Goal: Transaction & Acquisition: Purchase product/service

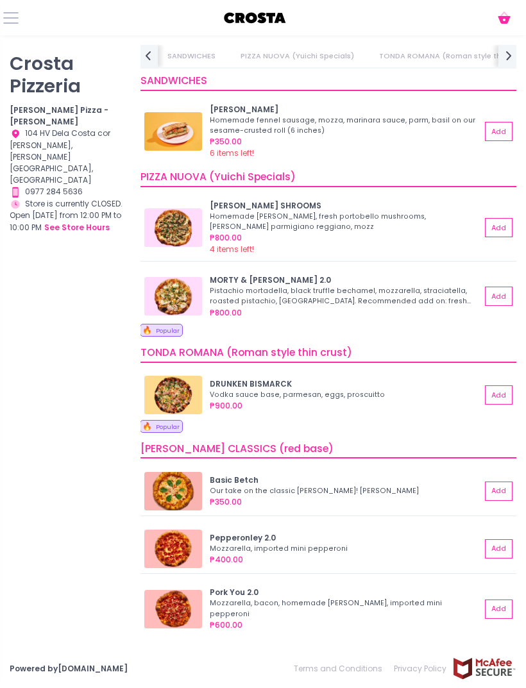
scroll to position [0, 106]
click at [171, 217] on img at bounding box center [173, 227] width 58 height 38
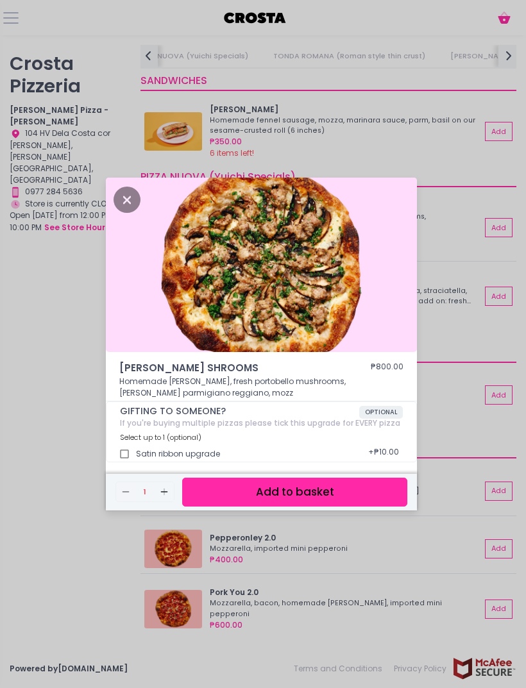
click at [133, 213] on icon "Close" at bounding box center [126, 200] width 27 height 26
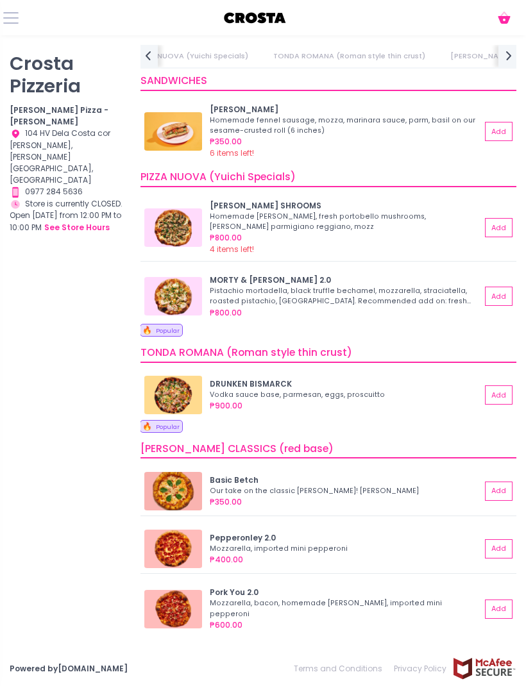
scroll to position [6, 0]
click at [160, 282] on img at bounding box center [173, 296] width 58 height 38
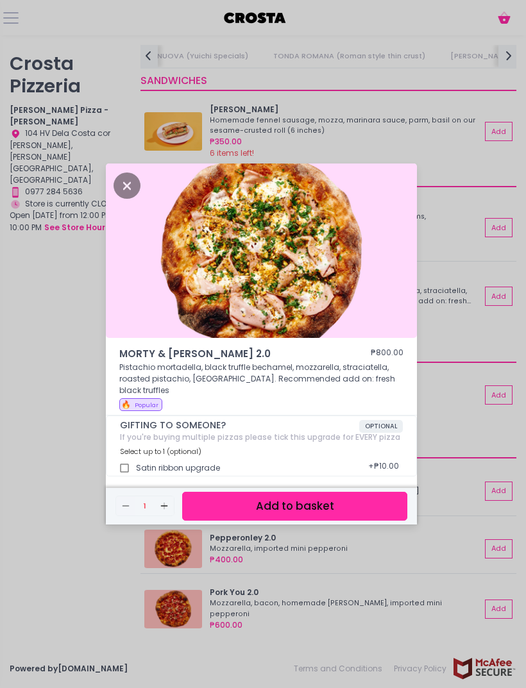
click at [130, 199] on icon "Close" at bounding box center [126, 185] width 27 height 26
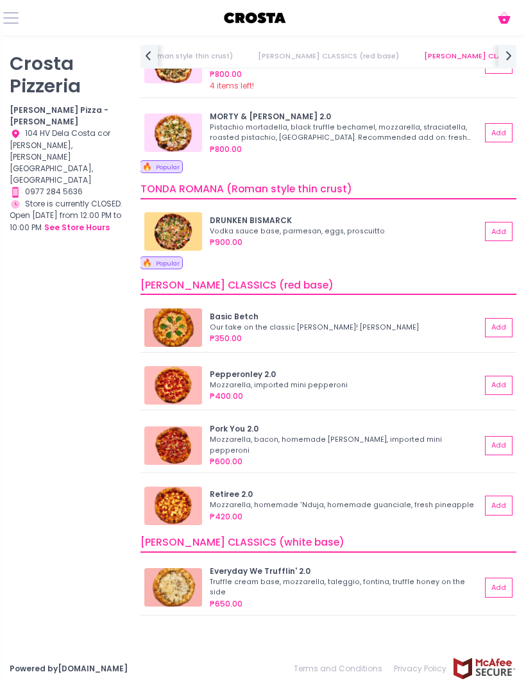
scroll to position [182, 0]
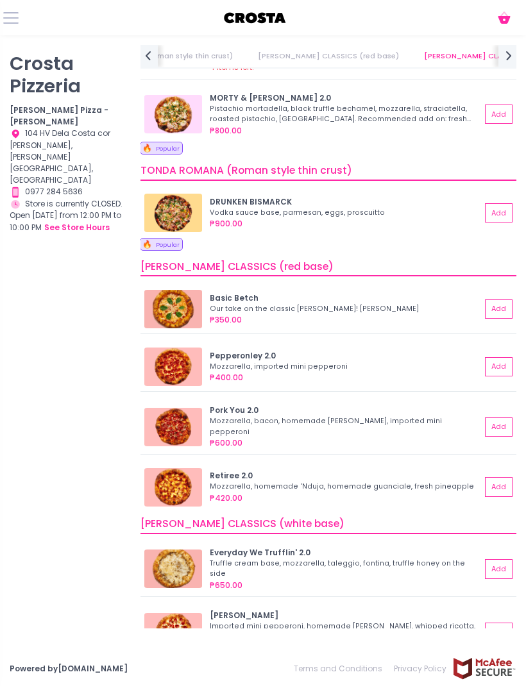
click at [167, 197] on img at bounding box center [173, 213] width 58 height 38
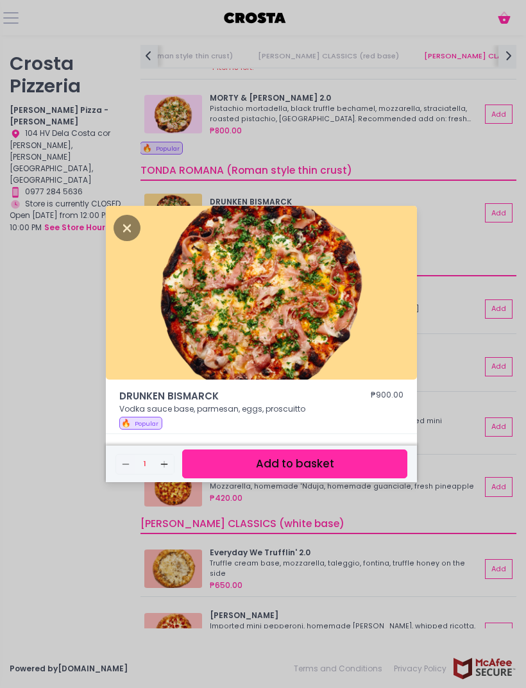
click at [124, 240] on icon "Close" at bounding box center [126, 228] width 27 height 26
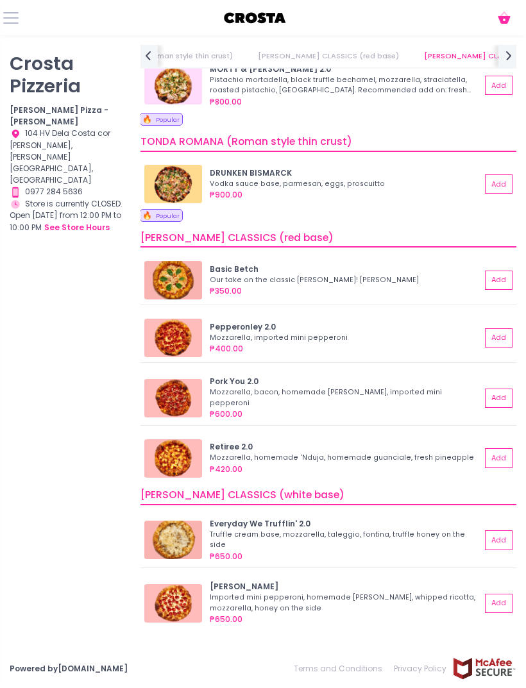
scroll to position [213, 0]
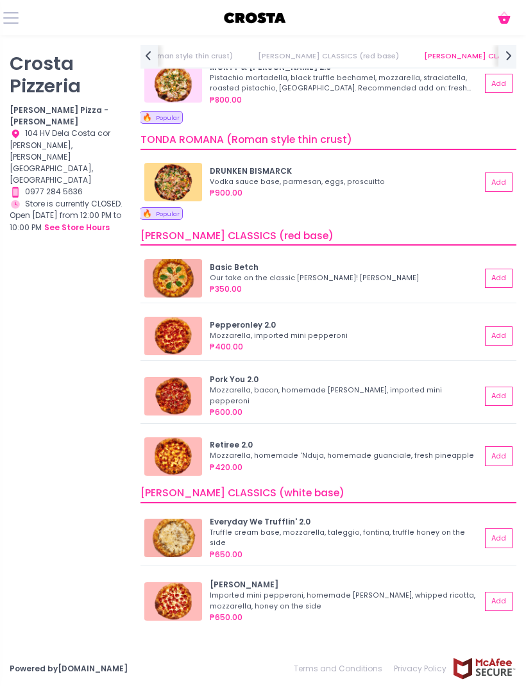
click at [164, 269] on img at bounding box center [173, 278] width 58 height 38
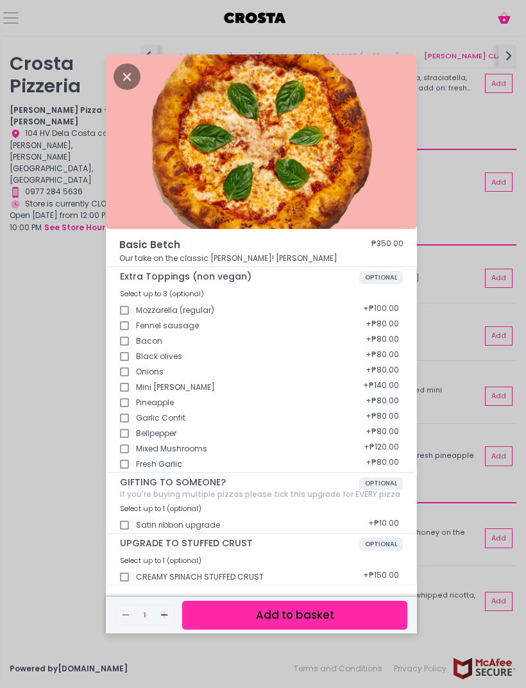
click at [123, 90] on icon "Close" at bounding box center [126, 76] width 27 height 26
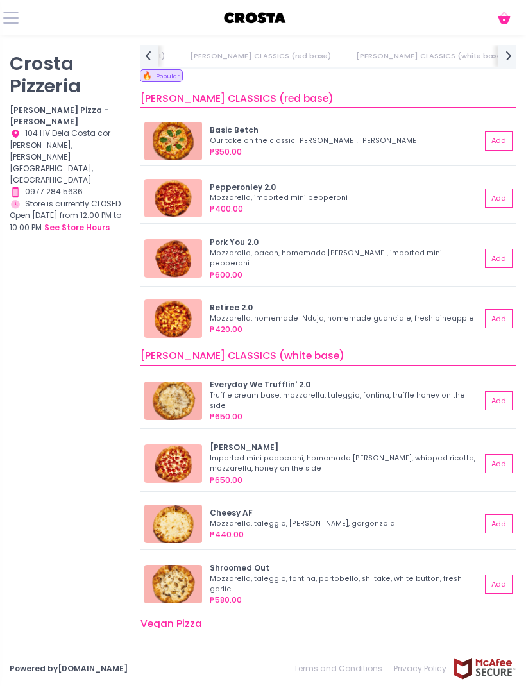
scroll to position [356, 0]
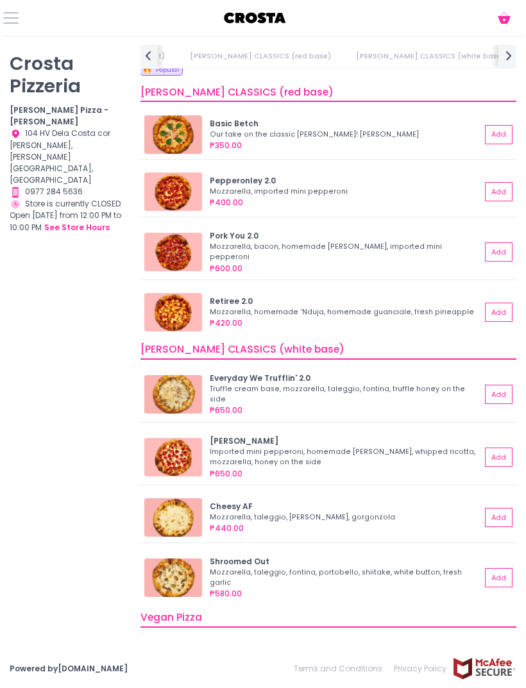
click at [165, 303] on img at bounding box center [173, 312] width 58 height 38
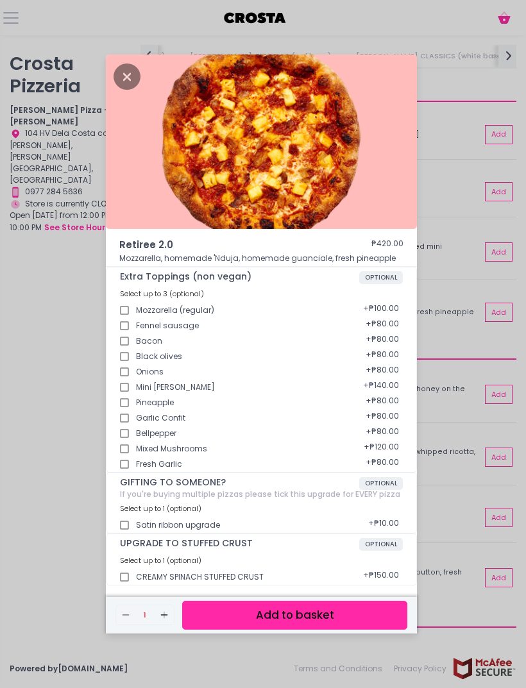
click at [115, 90] on icon "Close" at bounding box center [126, 76] width 27 height 26
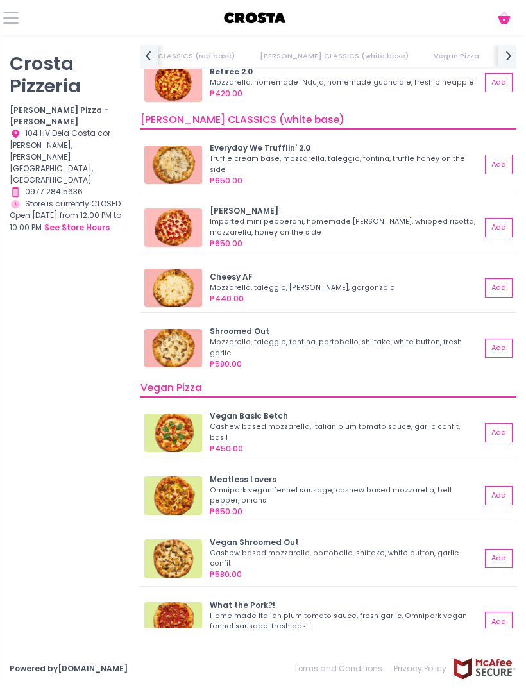
scroll to position [585, 0]
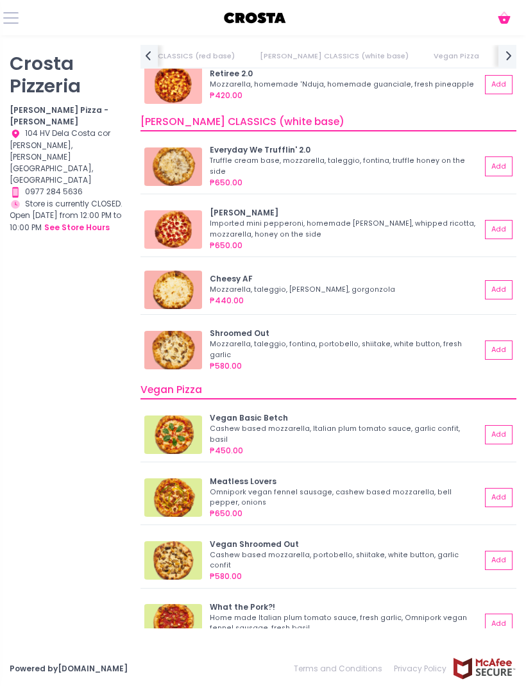
click at [166, 152] on img at bounding box center [173, 166] width 58 height 38
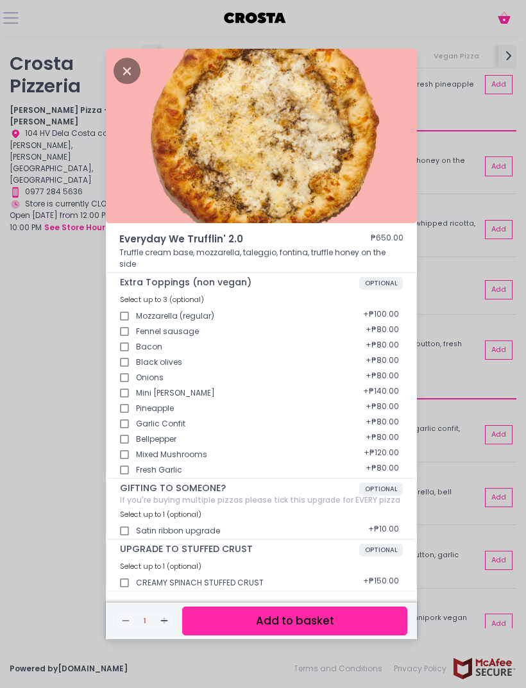
click at [112, 100] on img at bounding box center [261, 136] width 311 height 174
click at [124, 84] on icon "Close" at bounding box center [126, 71] width 27 height 26
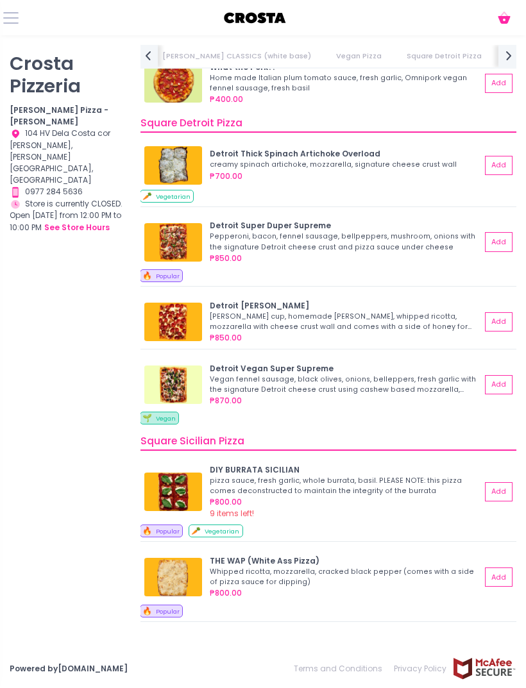
scroll to position [1121, 0]
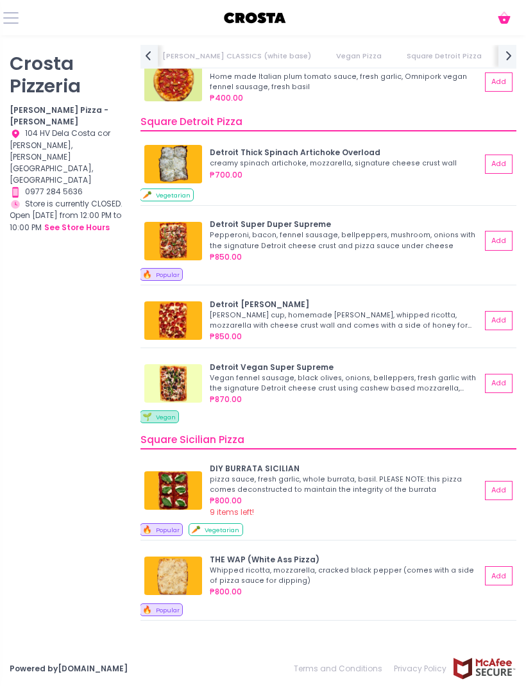
click at [167, 301] on img at bounding box center [173, 320] width 58 height 38
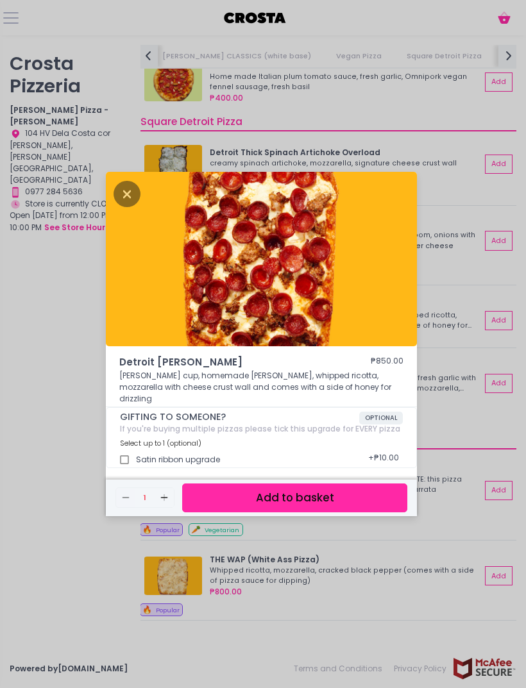
click at [124, 207] on icon "Close" at bounding box center [126, 194] width 27 height 26
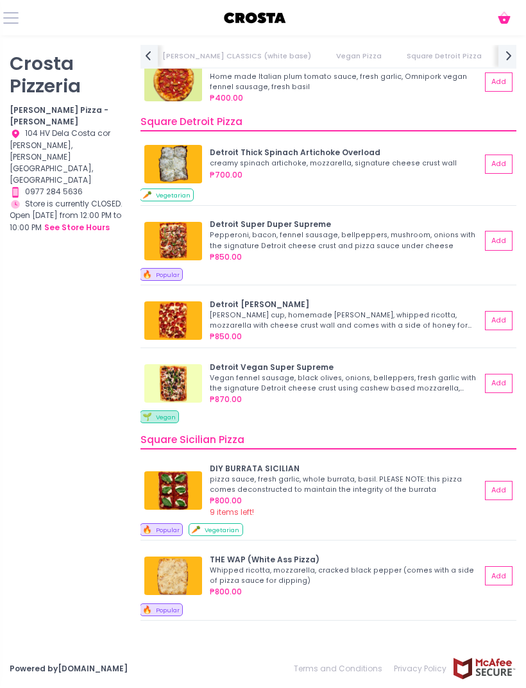
click at [163, 145] on img at bounding box center [173, 164] width 58 height 38
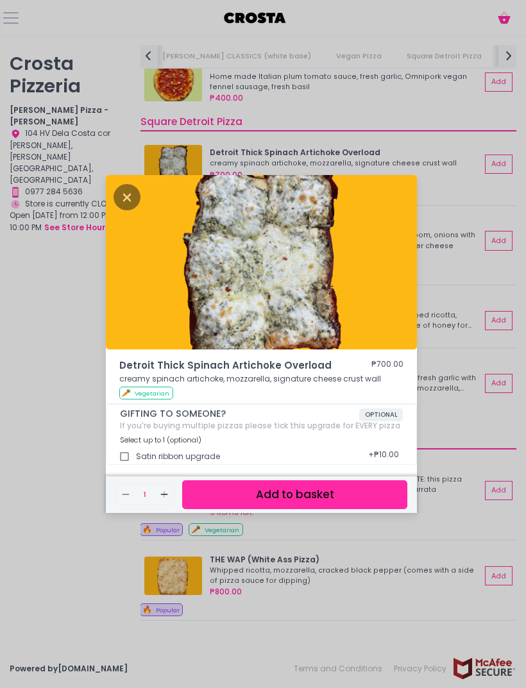
click at [122, 210] on icon "Close" at bounding box center [126, 197] width 27 height 26
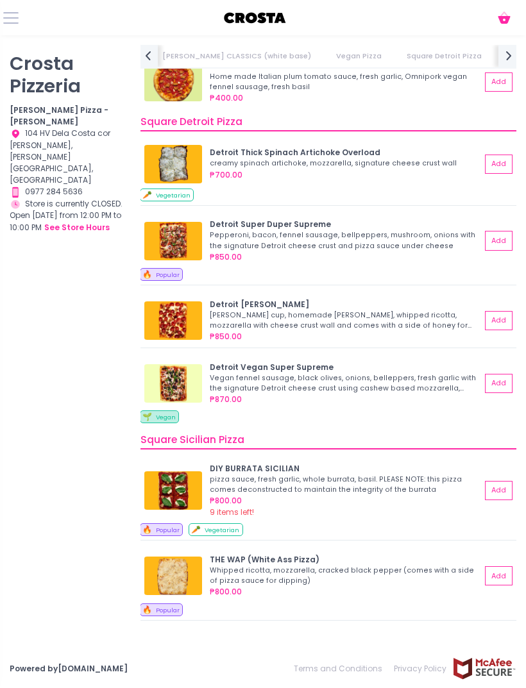
click at [160, 222] on img at bounding box center [173, 241] width 58 height 38
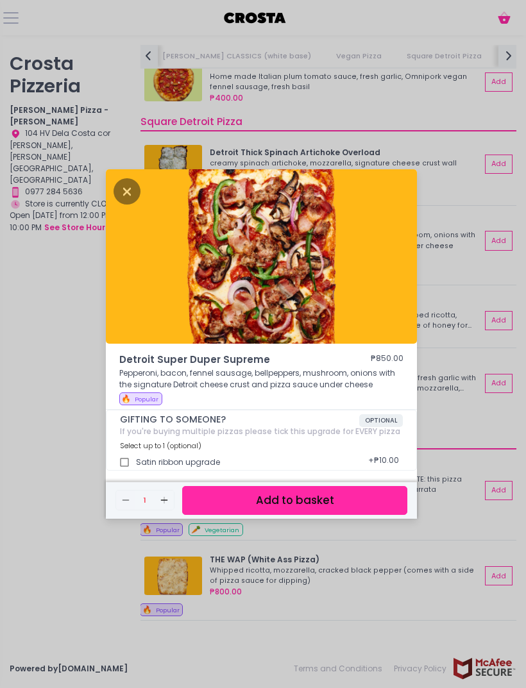
click at [124, 204] on icon "Close" at bounding box center [126, 191] width 27 height 26
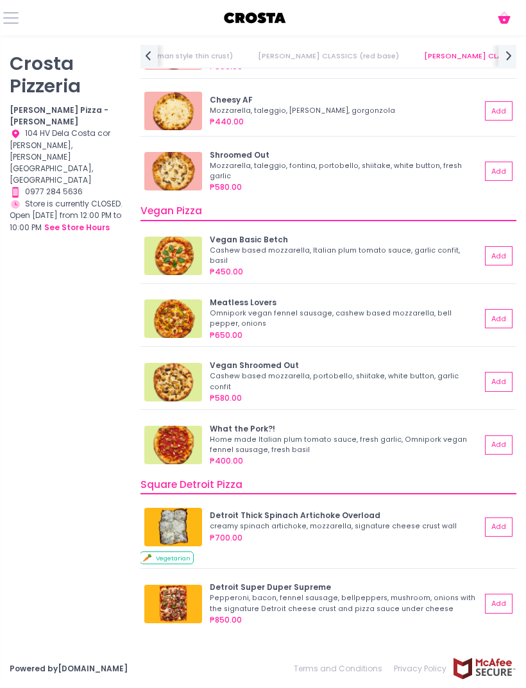
scroll to position [758, 0]
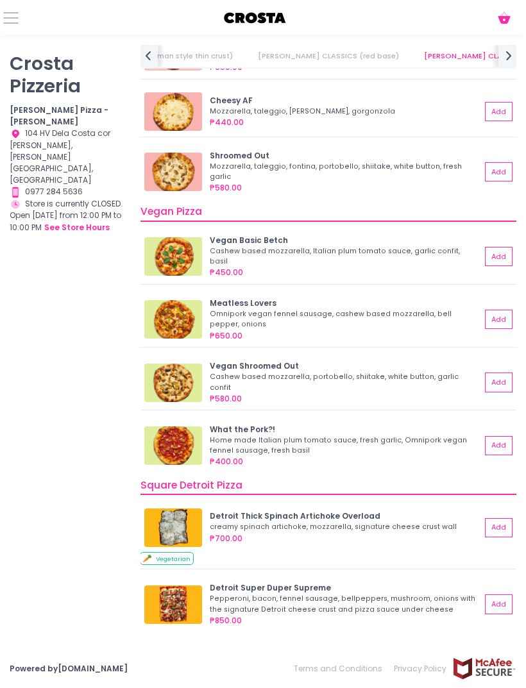
click at [161, 154] on img at bounding box center [173, 172] width 58 height 38
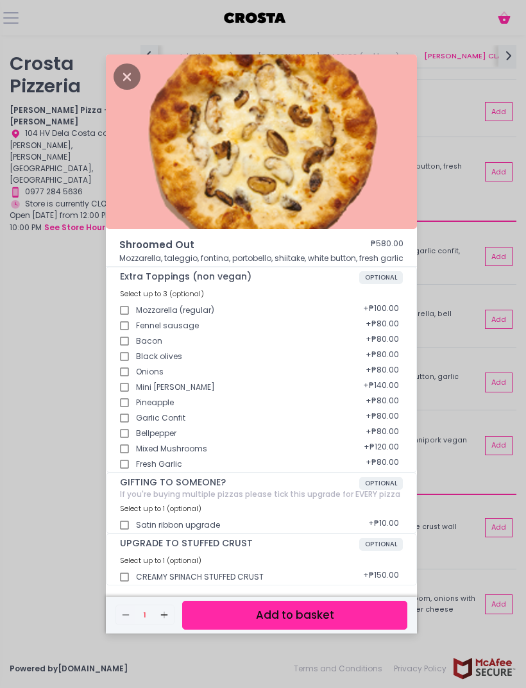
click at [126, 90] on icon "Close" at bounding box center [126, 76] width 27 height 26
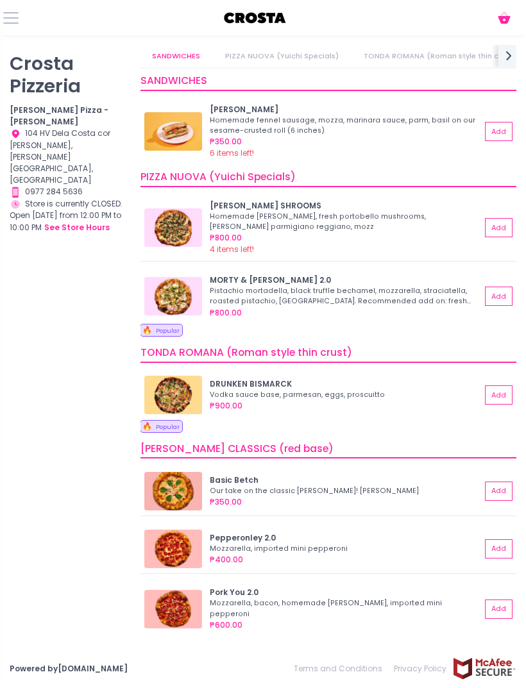
scroll to position [0, 0]
click at [253, 65] on link "PIZZA NUOVA (Yuichi Specials)" at bounding box center [281, 56] width 137 height 22
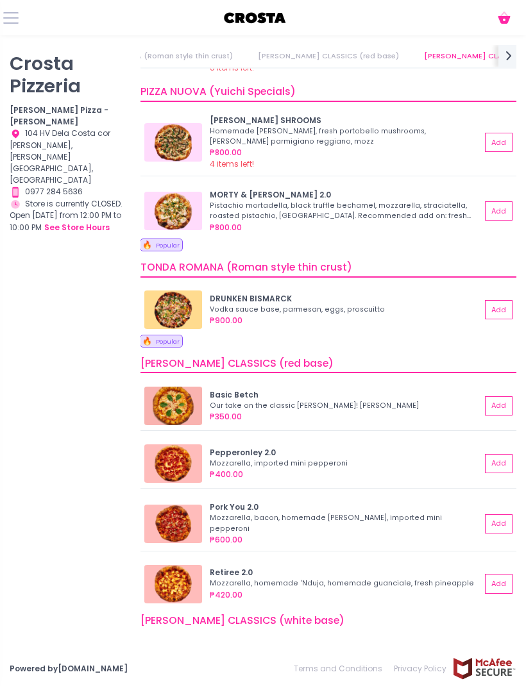
click at [244, 53] on link "TONDA ROMANA (Roman style thin crust)" at bounding box center [156, 56] width 175 height 22
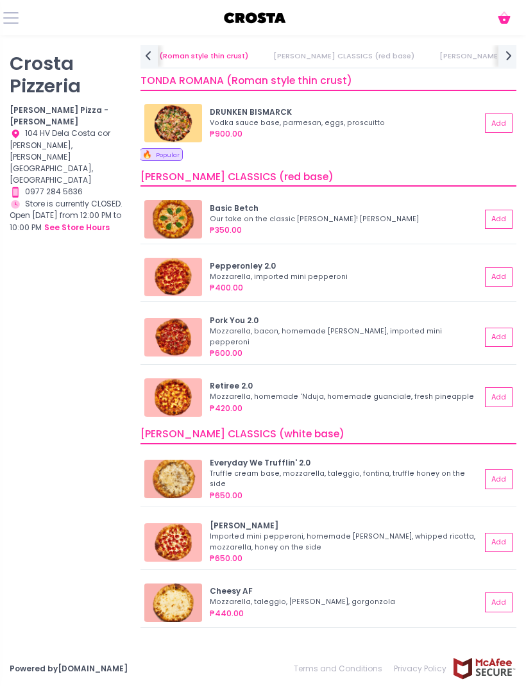
click at [458, 53] on link "[PERSON_NAME] CLASSICS (white base)" at bounding box center [514, 56] width 172 height 22
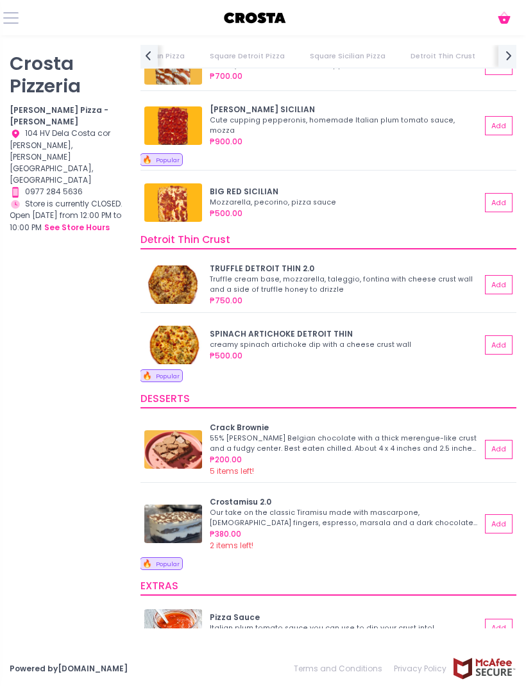
scroll to position [1689, 0]
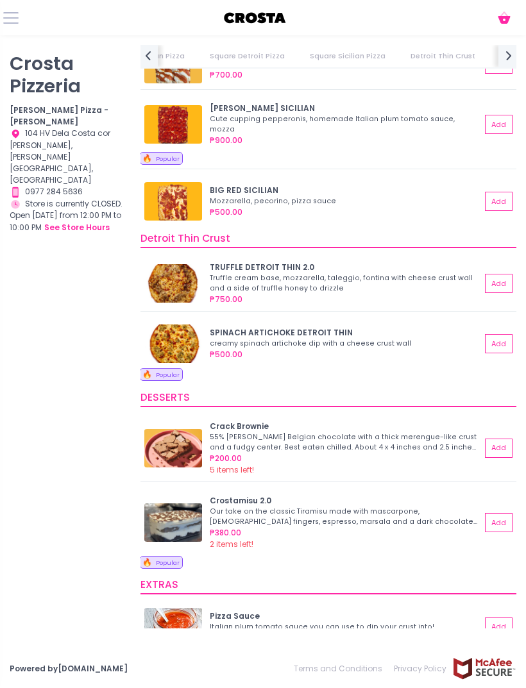
click at [172, 274] on img at bounding box center [173, 283] width 58 height 38
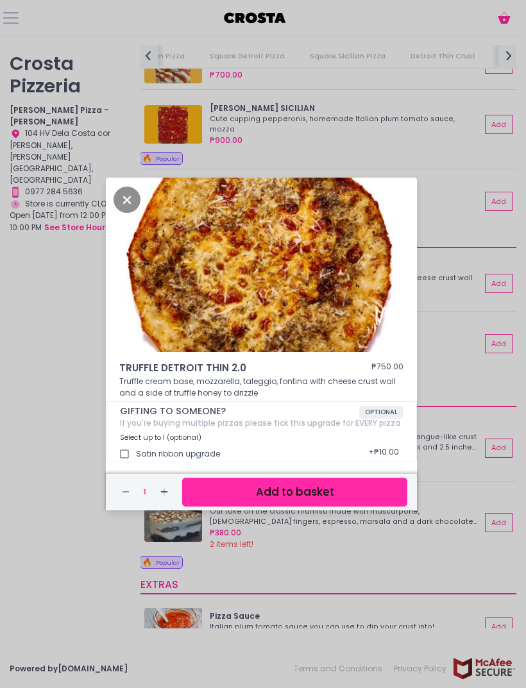
click at [124, 213] on icon "Close" at bounding box center [126, 200] width 27 height 26
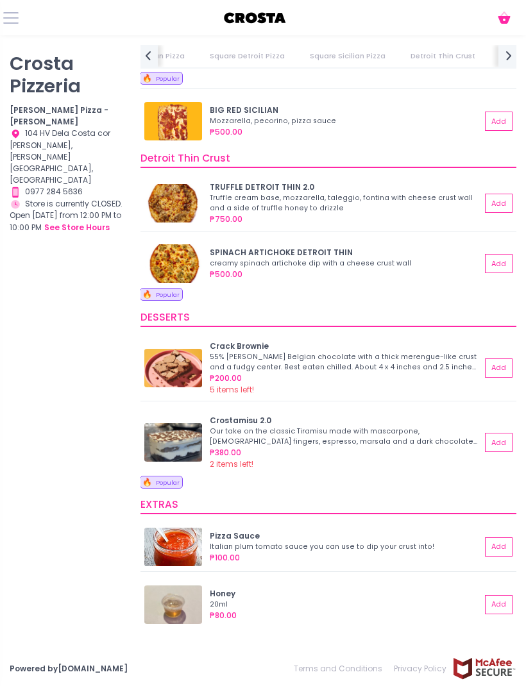
scroll to position [1769, 0]
click at [388, 251] on div "SPINACH ARTICHOKE DETROIT THIN" at bounding box center [345, 253] width 271 height 12
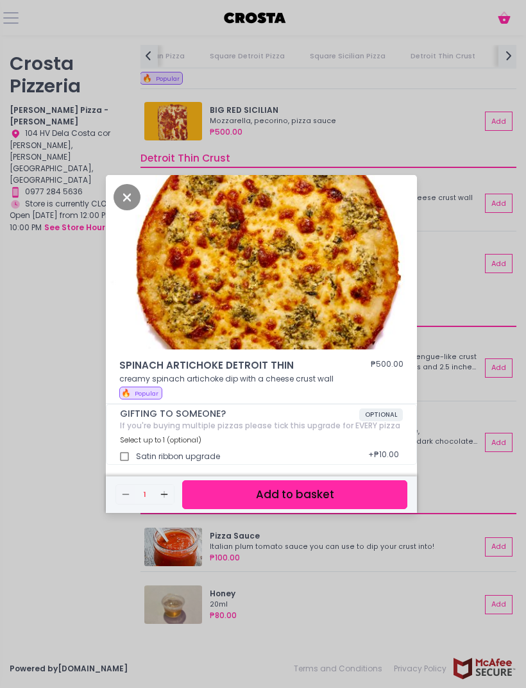
click at [130, 210] on icon "Close" at bounding box center [126, 197] width 27 height 26
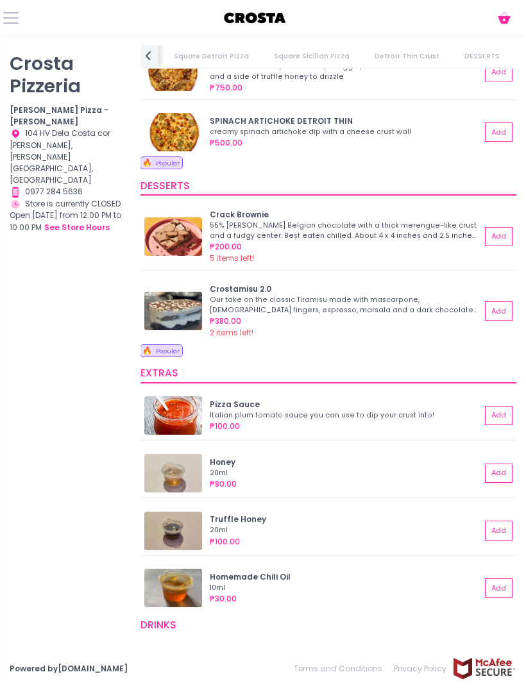
scroll to position [1896, 0]
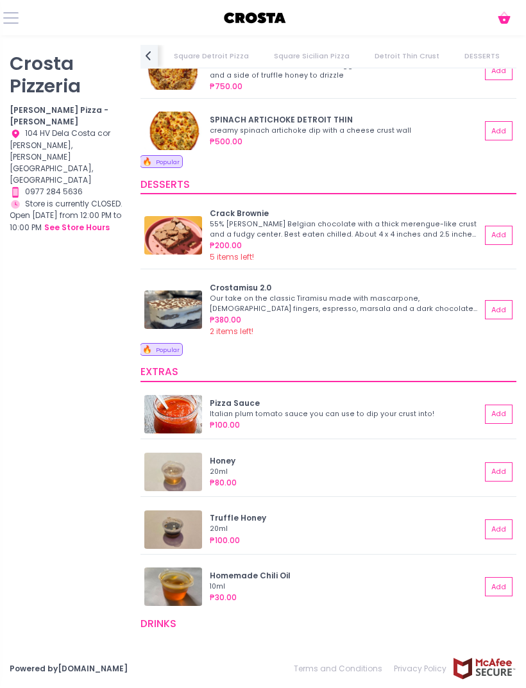
click at [178, 226] on img at bounding box center [173, 235] width 58 height 38
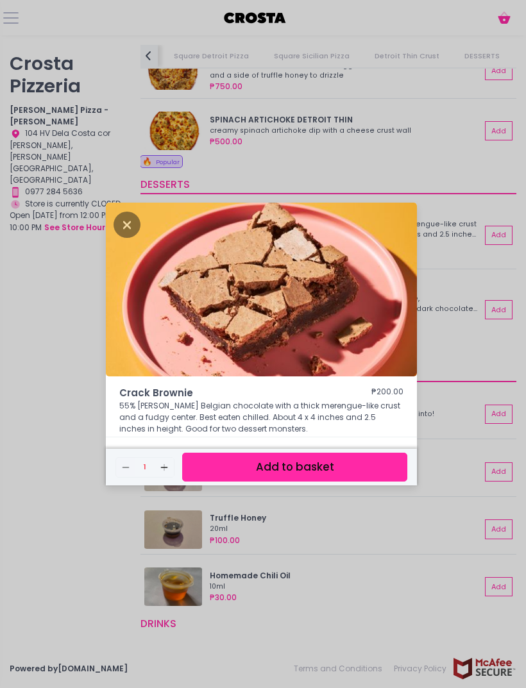
click at [136, 143] on div "Crack Brownie ₱200.00 55% [PERSON_NAME] Belgian chocolate with a thick merengue…" at bounding box center [263, 344] width 526 height 688
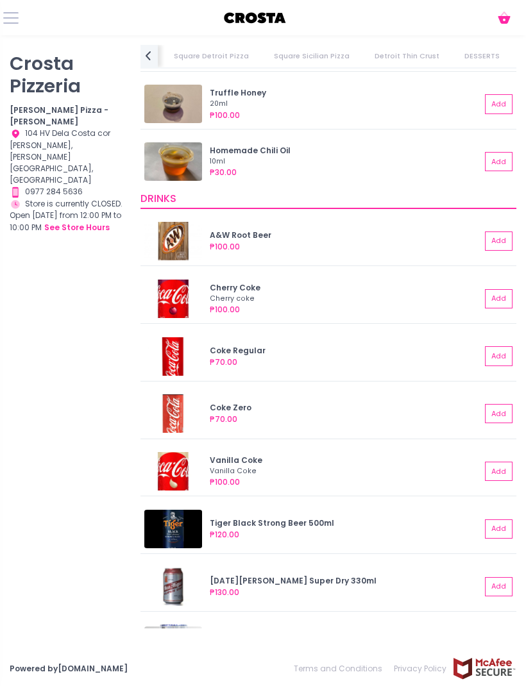
scroll to position [2321, 0]
